Goal: Transaction & Acquisition: Subscribe to service/newsletter

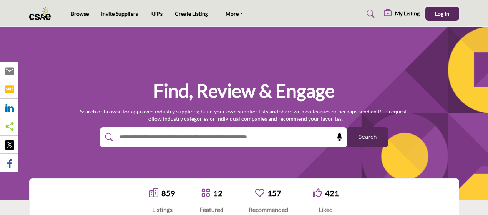
click at [454, 16] on button "Log In" at bounding box center [443, 14] width 34 height 14
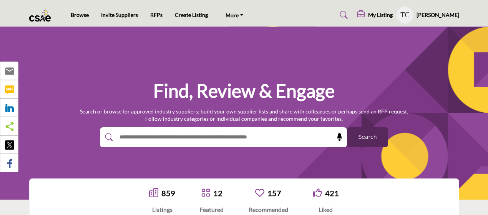
click at [382, 15] on h5 "My Listing" at bounding box center [380, 15] width 25 height 7
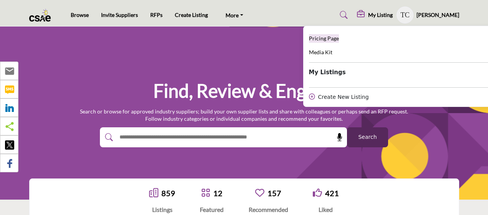
click at [321, 39] on span "Pricing Page" at bounding box center [324, 38] width 30 height 7
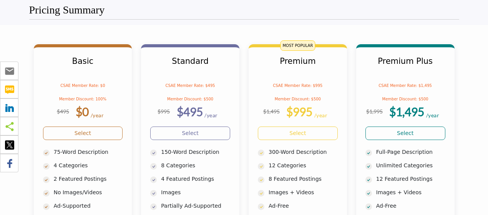
scroll to position [192, 0]
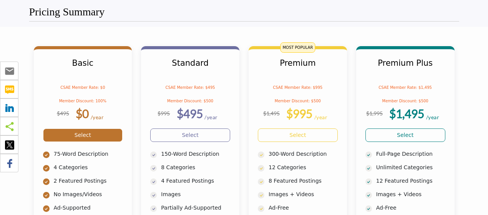
click at [107, 135] on link "Select" at bounding box center [83, 134] width 80 height 13
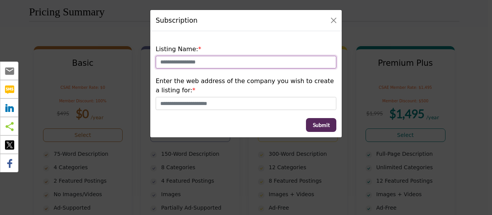
click at [191, 63] on input "text" at bounding box center [246, 62] width 181 height 13
type input "**********"
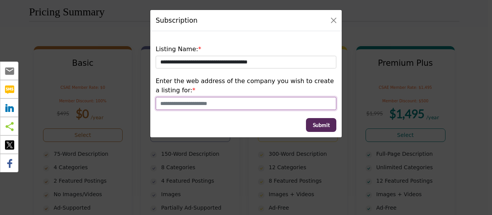
click at [184, 103] on input "text" at bounding box center [246, 103] width 181 height 13
paste input "**********"
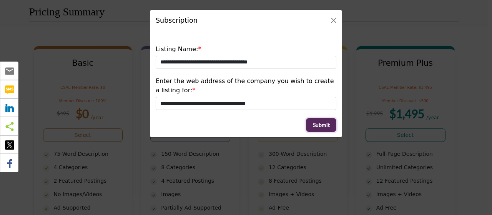
click at [326, 123] on span "Submit" at bounding box center [321, 125] width 17 height 8
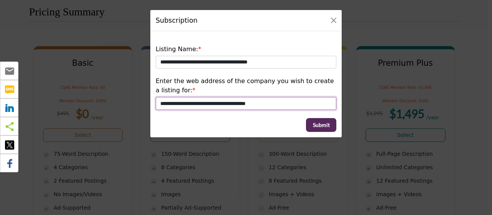
drag, startPoint x: 212, startPoint y: 101, endPoint x: 286, endPoint y: 105, distance: 73.9
click at [286, 105] on input "**********" at bounding box center [246, 103] width 181 height 13
type input "**********"
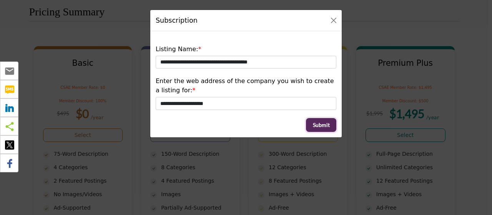
click at [321, 122] on span "Submit" at bounding box center [321, 125] width 17 height 8
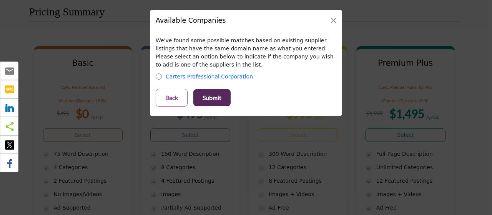
click at [223, 94] on button "Submit" at bounding box center [211, 97] width 37 height 17
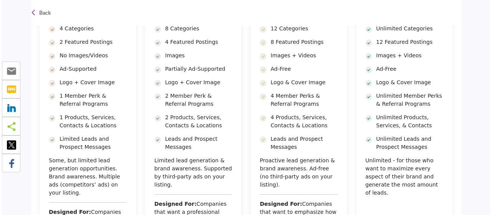
scroll to position [115, 0]
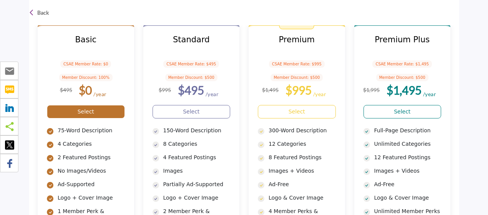
click at [93, 110] on link "Select" at bounding box center [86, 111] width 78 height 13
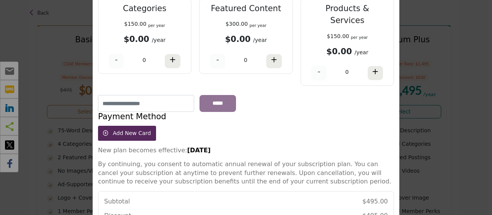
scroll to position [77, 0]
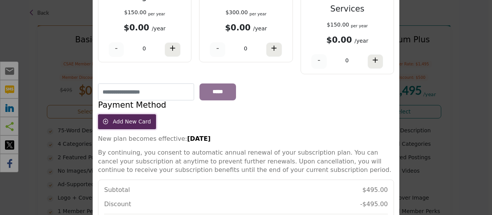
click at [128, 118] on span "Add New Card" at bounding box center [132, 121] width 38 height 6
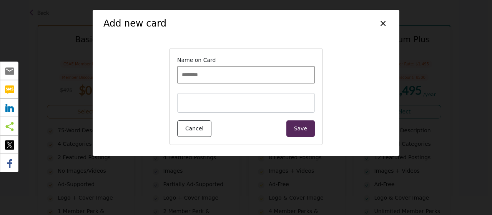
click at [206, 74] on input "Name on Card" at bounding box center [246, 74] width 138 height 17
type input "**********"
click at [198, 106] on iframe at bounding box center [245, 102] width 125 height 7
click at [366, 76] on div "**********" at bounding box center [245, 97] width 285 height 108
click at [298, 127] on button "Save" at bounding box center [300, 128] width 28 height 17
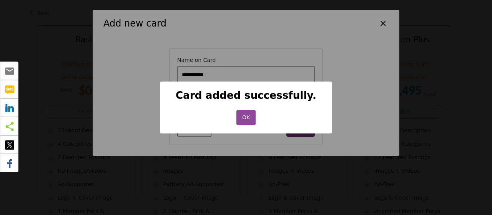
click at [246, 120] on button "OK" at bounding box center [246, 117] width 20 height 15
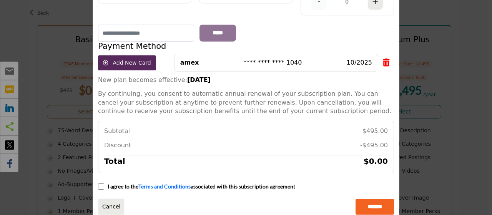
scroll to position [137, 0]
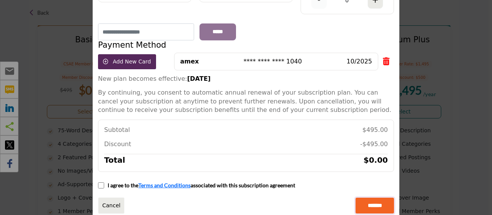
click at [378, 198] on input "*******" at bounding box center [375, 206] width 38 height 16
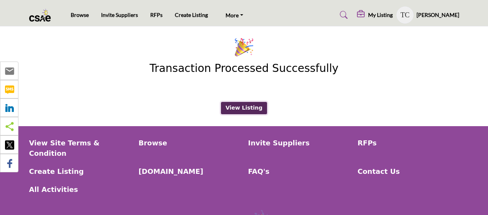
click at [237, 108] on button "View Listing" at bounding box center [244, 108] width 46 height 12
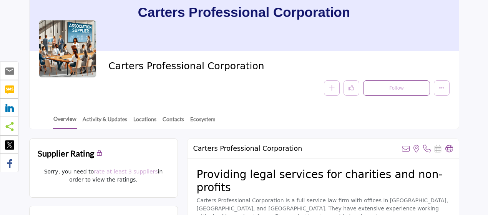
scroll to position [77, 0]
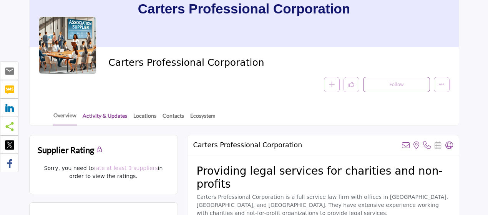
click at [108, 116] on link "Activity & Updates" at bounding box center [104, 118] width 45 height 13
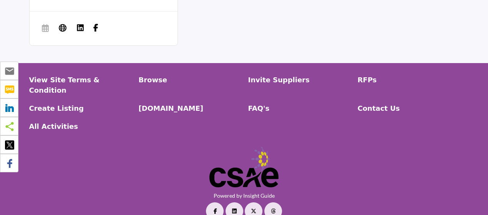
scroll to position [538, 0]
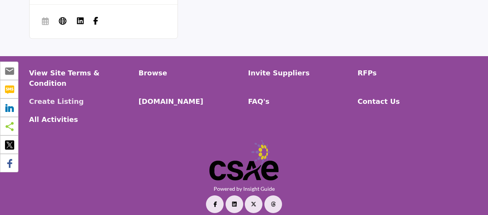
click at [62, 97] on p "Create Listing" at bounding box center [80, 101] width 102 height 10
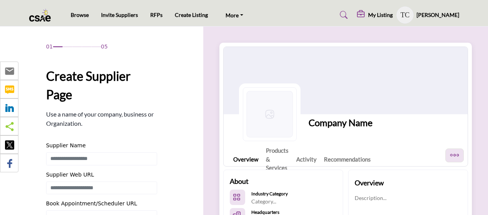
click at [383, 15] on h5 "My Listing" at bounding box center [380, 15] width 25 height 7
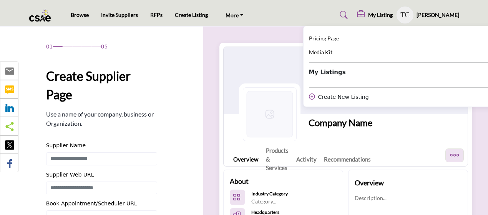
click at [267, 27] on div "Company Name Company Name Overview Products & Services Activity Recommendations…" at bounding box center [345, 145] width 285 height 237
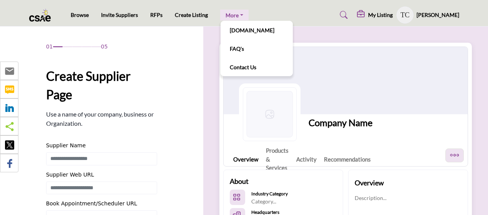
click at [231, 16] on link "More" at bounding box center [234, 15] width 28 height 11
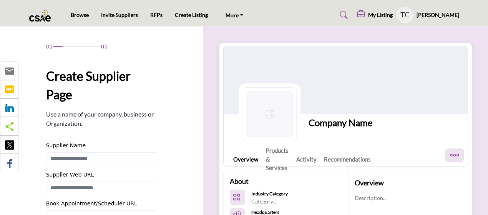
click at [443, 15] on h5 "[PERSON_NAME]" at bounding box center [438, 15] width 43 height 8
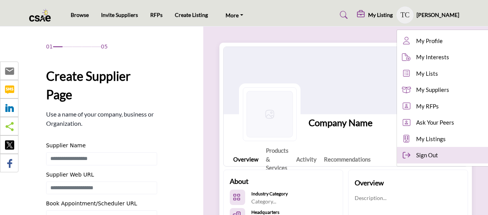
click at [434, 157] on span "Sign Out" at bounding box center [427, 155] width 22 height 9
